Goal: Task Accomplishment & Management: Use online tool/utility

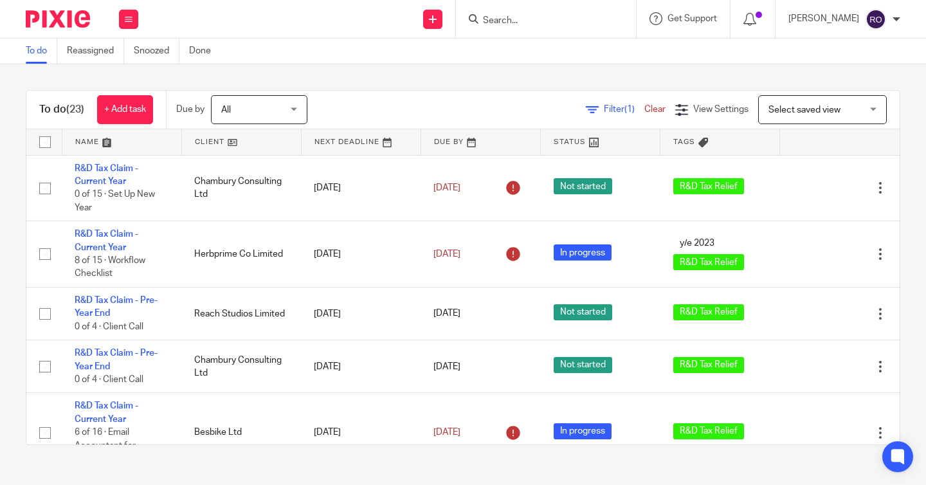
scroll to position [461, 0]
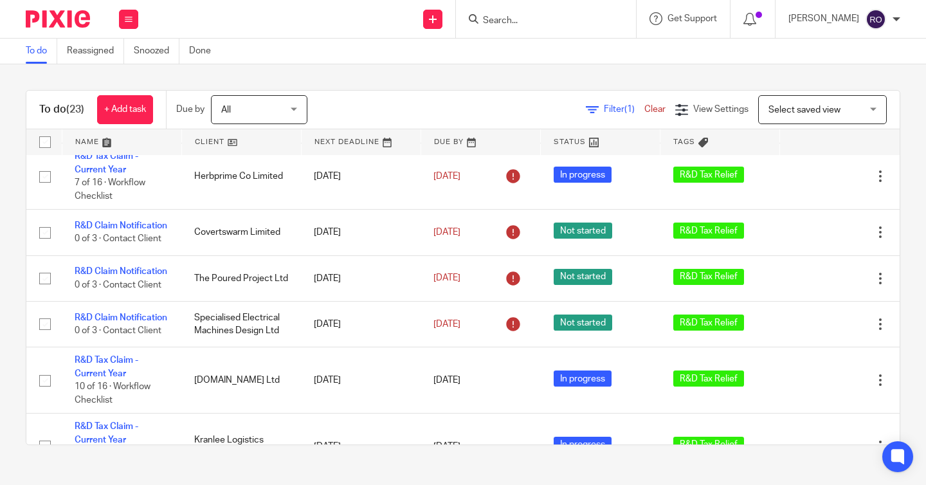
click at [561, 84] on div "To do (23) + Add task Due by All All [DATE] [DATE] This week Next week This mon…" at bounding box center [463, 267] width 926 height 406
click at [545, 82] on div "To do (23) + Add task Due by All All [DATE] [DATE] This week Next week This mon…" at bounding box center [463, 267] width 926 height 406
click at [510, 80] on div "To do (23) + Add task Due by All All [DATE] [DATE] This week Next week This mon…" at bounding box center [463, 267] width 926 height 406
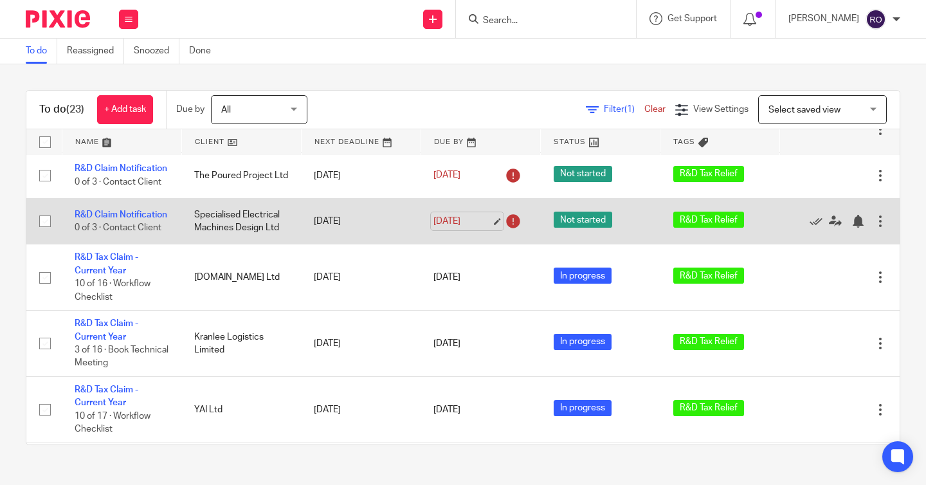
scroll to position [578, 0]
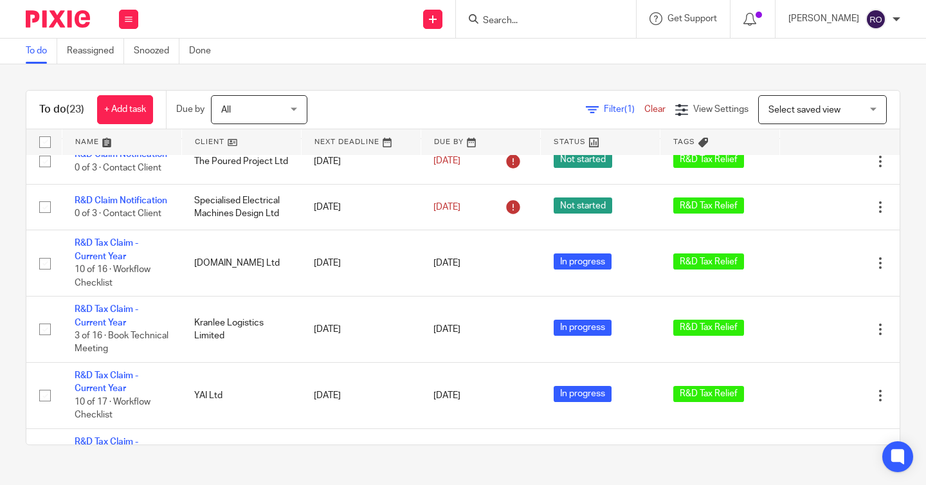
click at [650, 80] on div "To do (23) + Add task Due by All All [DATE] [DATE] This week Next week This mon…" at bounding box center [463, 267] width 926 height 406
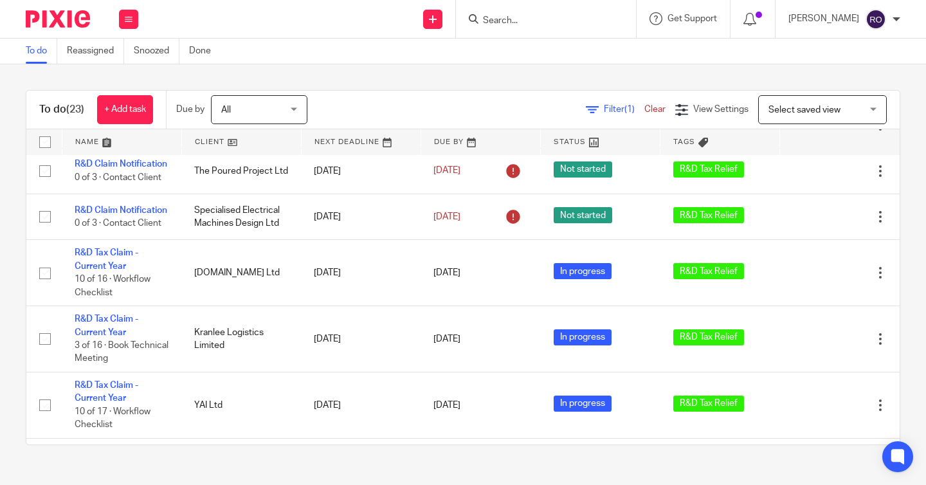
scroll to position [0, 0]
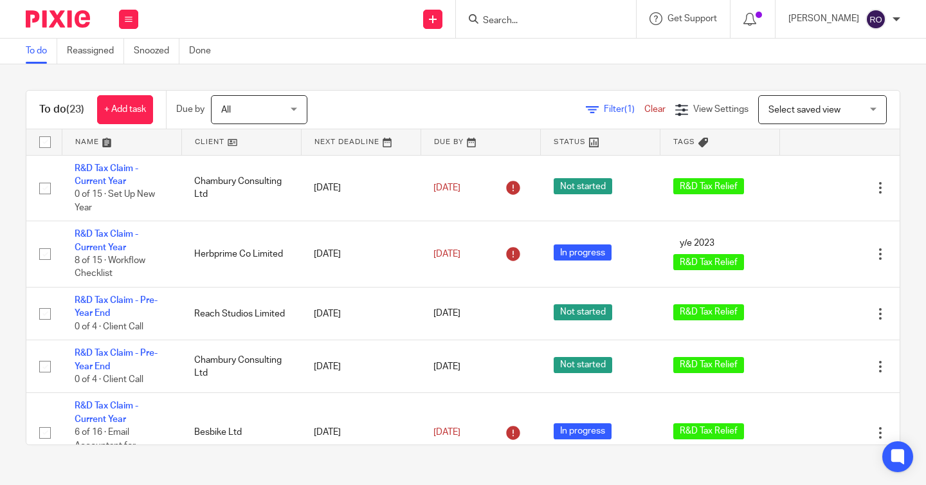
click at [480, 73] on div "To do (23) + Add task Due by All All [DATE] [DATE] This week Next week This mon…" at bounding box center [463, 267] width 926 height 406
click at [612, 79] on div "To do (23) + Add task Due by All All [DATE] [DATE] This week Next week This mon…" at bounding box center [463, 267] width 926 height 406
click at [466, 98] on div "Filter (1) Clear View Settings View Settings (1) Filters Clear Save Manage save…" at bounding box center [615, 109] width 570 height 29
click at [860, 109] on span "Select saved view" at bounding box center [816, 109] width 94 height 27
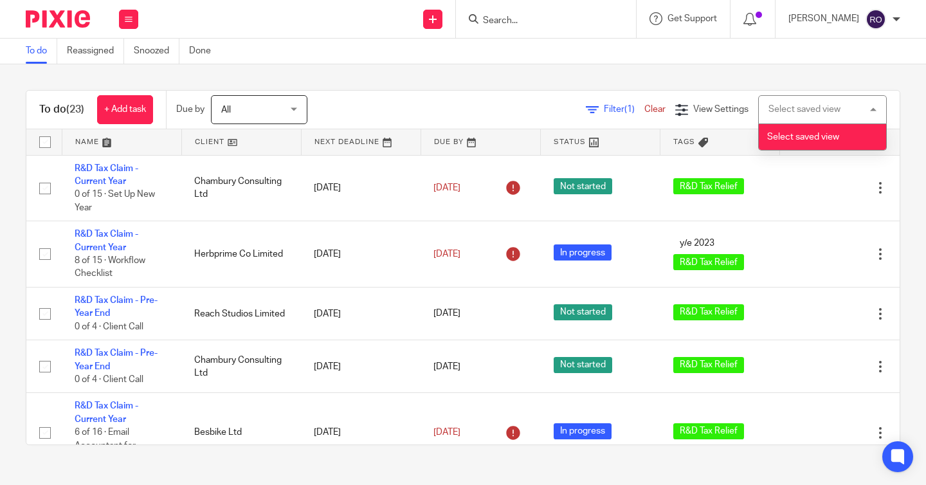
click at [860, 109] on div "Select saved view Select saved view" at bounding box center [822, 109] width 129 height 29
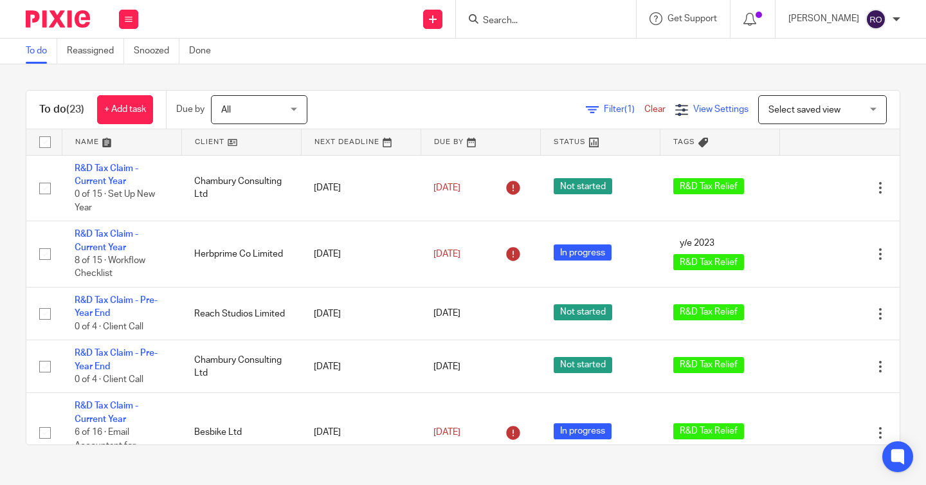
click at [722, 107] on span "View Settings" at bounding box center [720, 109] width 55 height 9
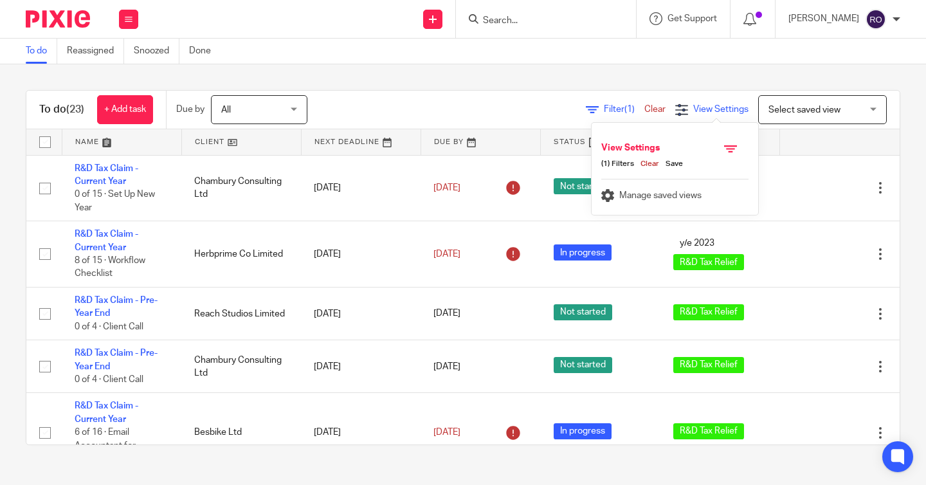
click at [722, 107] on span "View Settings" at bounding box center [720, 109] width 55 height 9
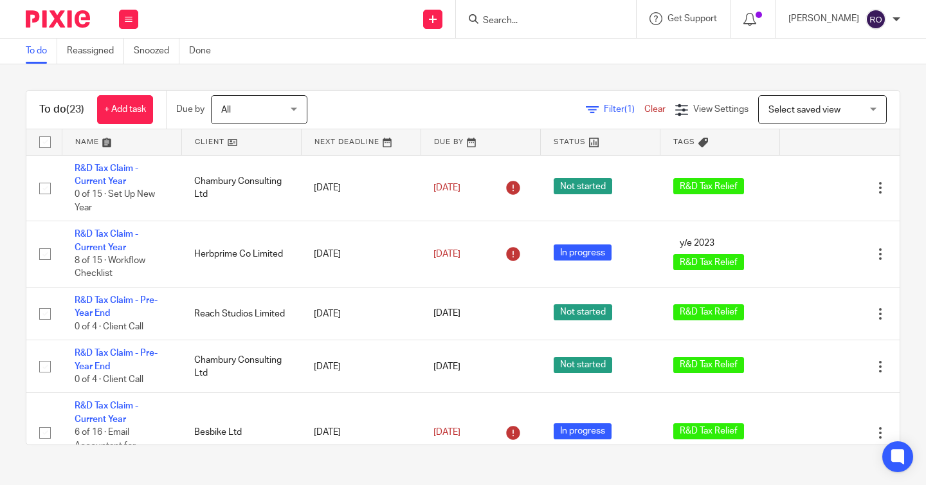
click at [601, 105] on link "Filter (1)" at bounding box center [615, 109] width 59 height 9
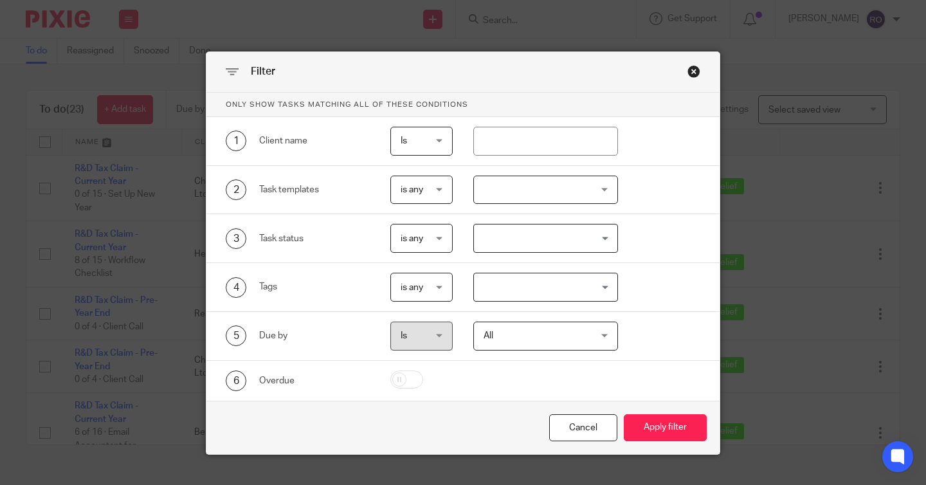
scroll to position [23, 0]
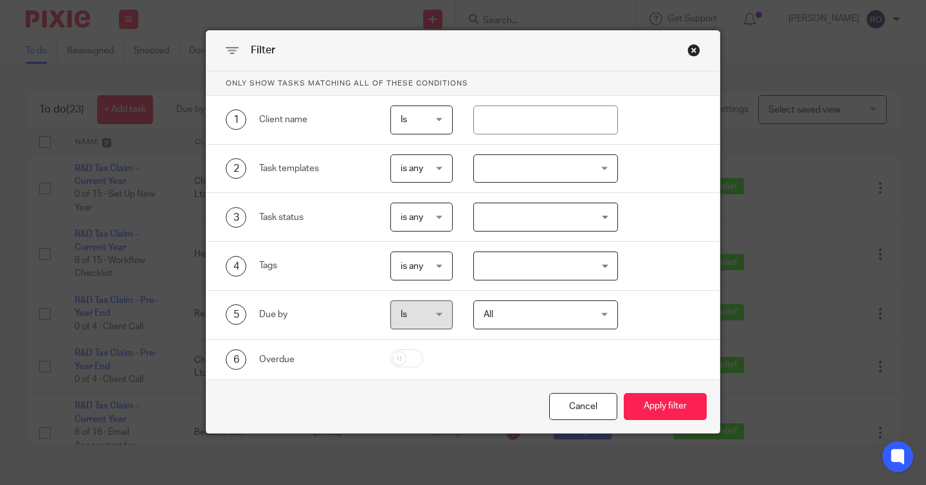
click at [691, 47] on div "Close this dialog window" at bounding box center [694, 50] width 13 height 13
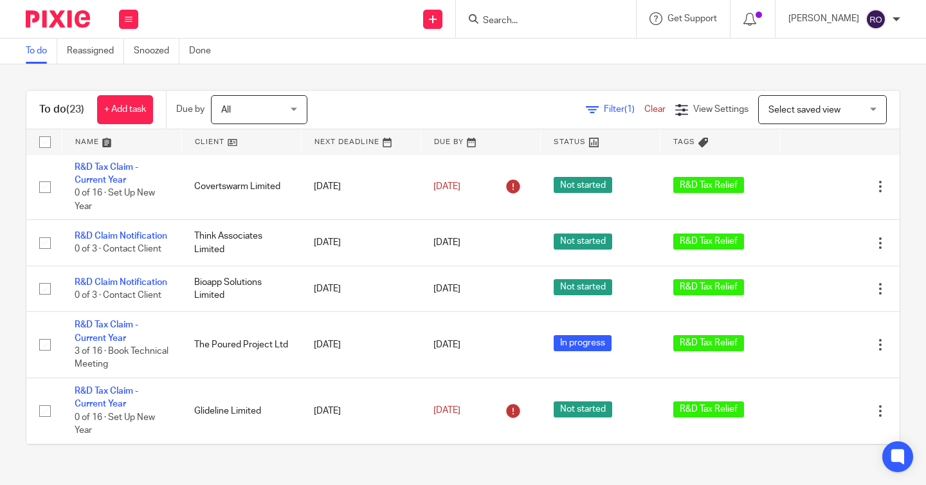
scroll to position [921, 0]
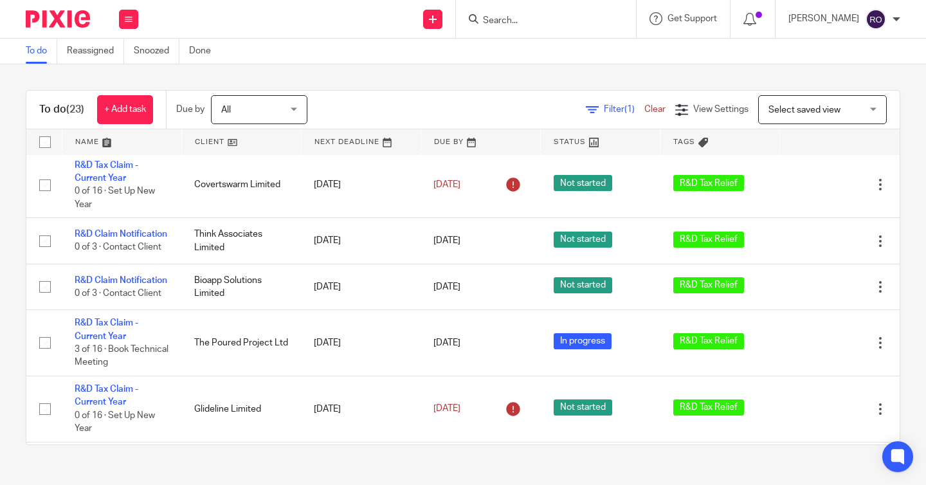
click at [460, 111] on div "Filter (1) Clear View Settings View Settings (1) Filters Clear Save Manage save…" at bounding box center [615, 109] width 570 height 29
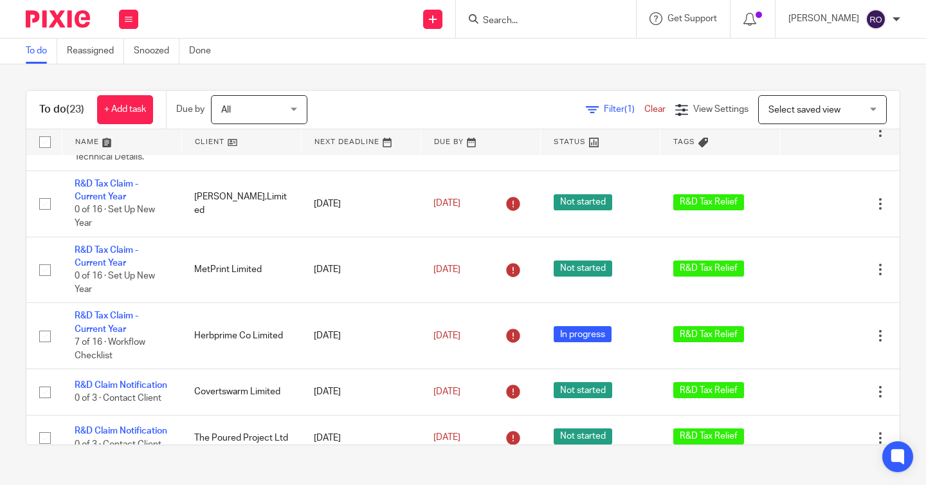
scroll to position [0, 0]
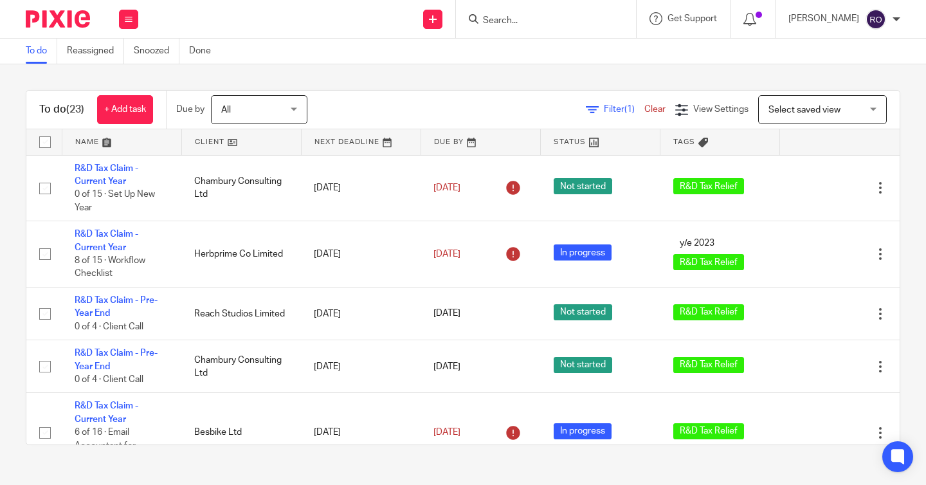
click at [439, 109] on div "Filter (1) Clear View Settings View Settings (1) Filters Clear Save Manage save…" at bounding box center [615, 109] width 570 height 29
click at [352, 111] on div "Filter (1) Clear View Settings View Settings (1) Filters Clear Save Manage save…" at bounding box center [615, 109] width 570 height 29
click at [361, 111] on div "Filter (1) Clear View Settings View Settings (1) Filters Clear Save Manage save…" at bounding box center [615, 109] width 570 height 29
click at [475, 108] on div "Filter (1) Clear View Settings View Settings (1) Filters Clear Save Manage save…" at bounding box center [615, 109] width 570 height 29
click at [469, 109] on div "Filter (1) Clear View Settings View Settings (1) Filters Clear Save Manage save…" at bounding box center [615, 109] width 570 height 29
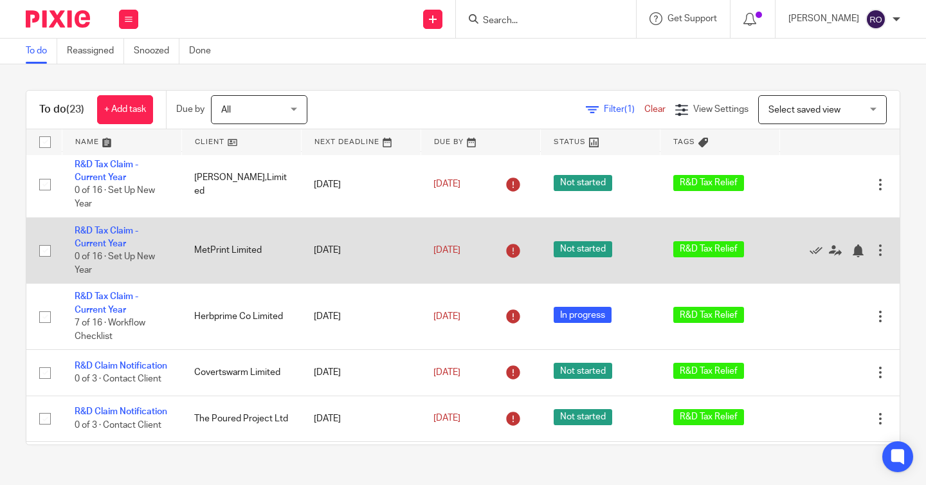
scroll to position [359, 0]
